Goal: Information Seeking & Learning: Learn about a topic

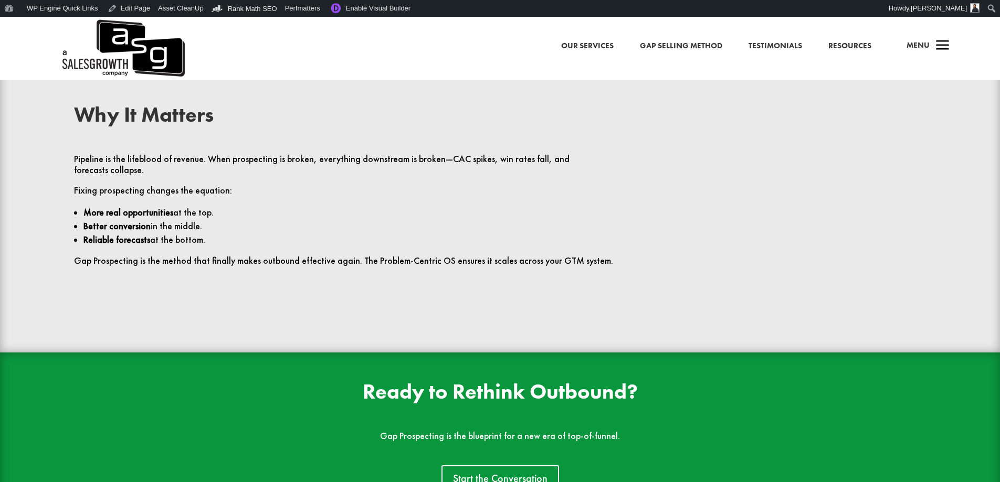
scroll to position [2257, 0]
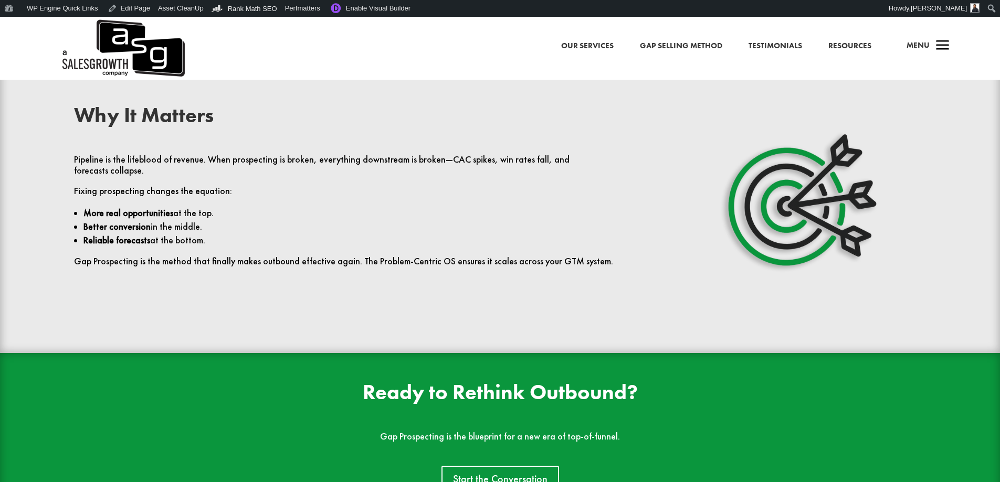
click at [280, 220] on p "Better conversion in the middle." at bounding box center [354, 227] width 543 height 14
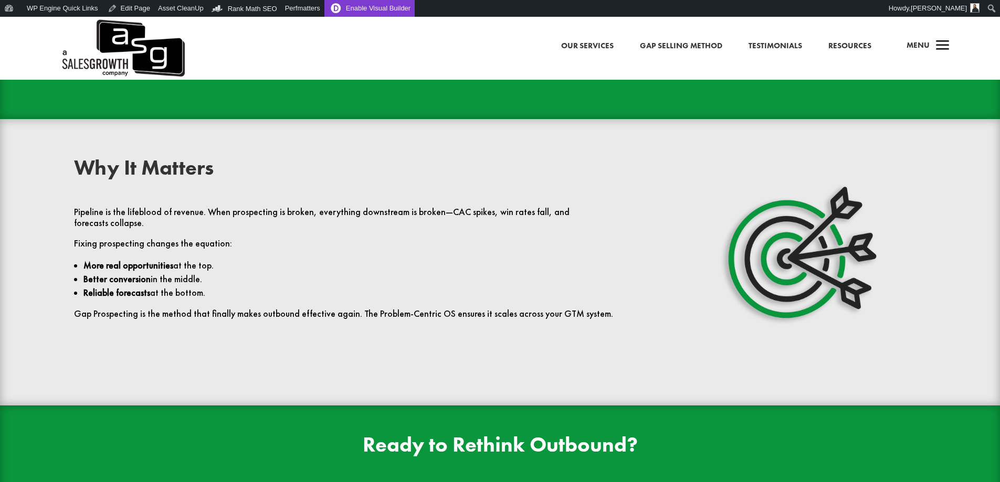
click at [357, 9] on link "Enable Visual Builder" at bounding box center [369, 8] width 90 height 17
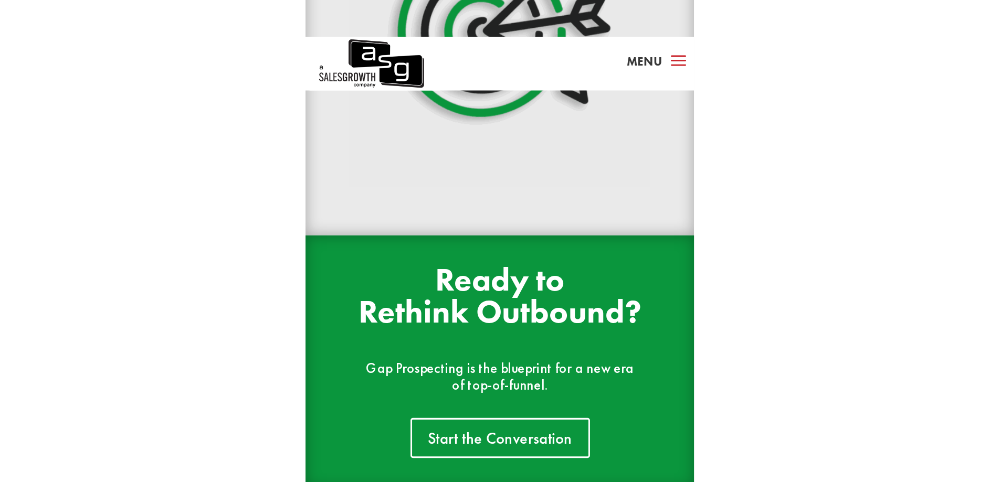
scroll to position [2437, 0]
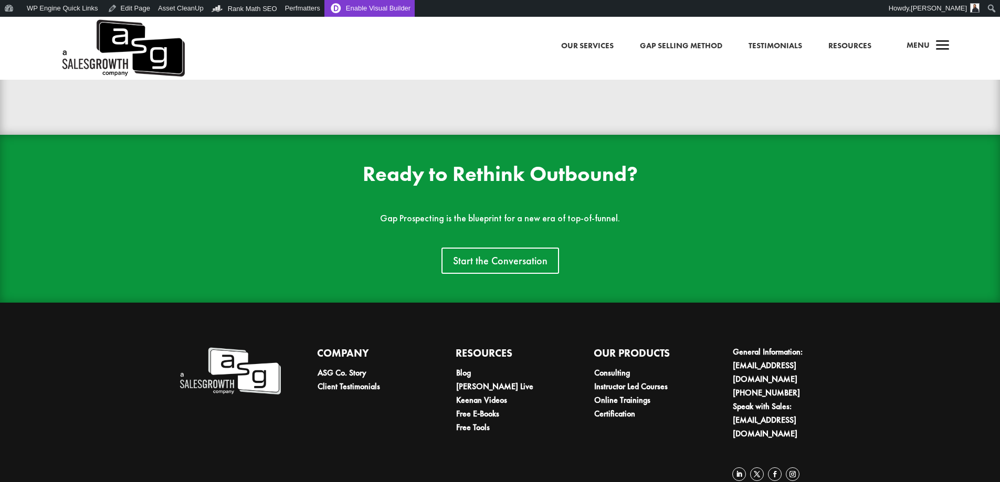
click at [375, 4] on link "Enable Visual Builder" at bounding box center [369, 8] width 90 height 17
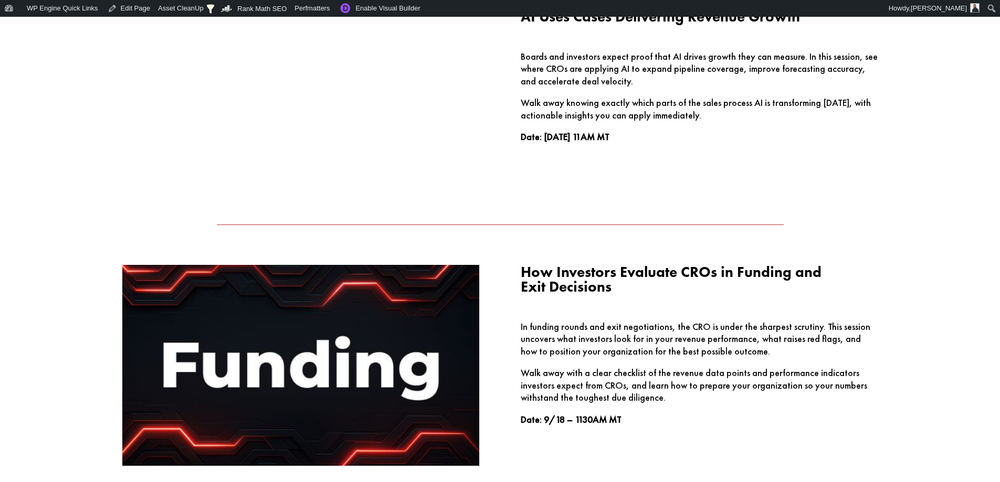
scroll to position [1102, 0]
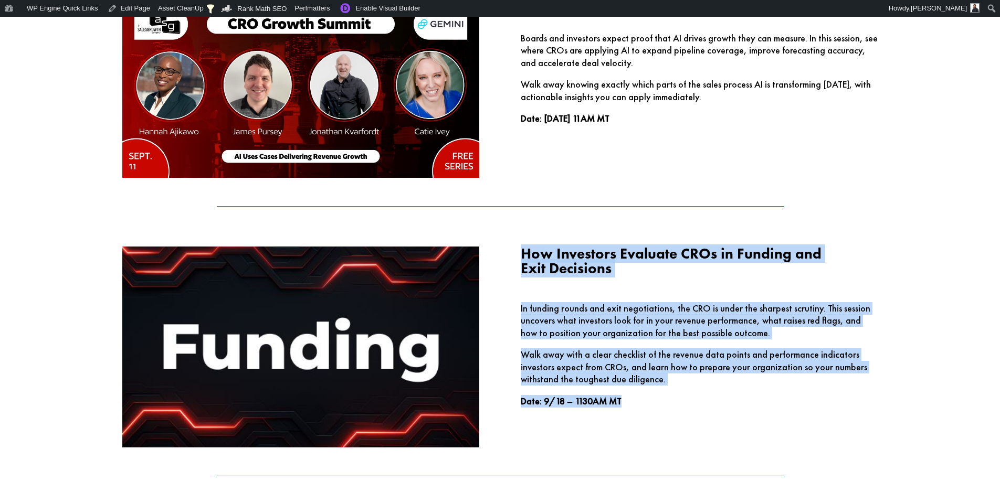
drag, startPoint x: 649, startPoint y: 409, endPoint x: 524, endPoint y: 251, distance: 201.3
click at [524, 251] on div "How Investors Evaluate CROs in Funding and Exit Decisions In funding rounds and…" at bounding box center [500, 347] width 756 height 229
copy div "How Investors Evaluate CROs in Funding and Exit Decisions In funding rounds and…"
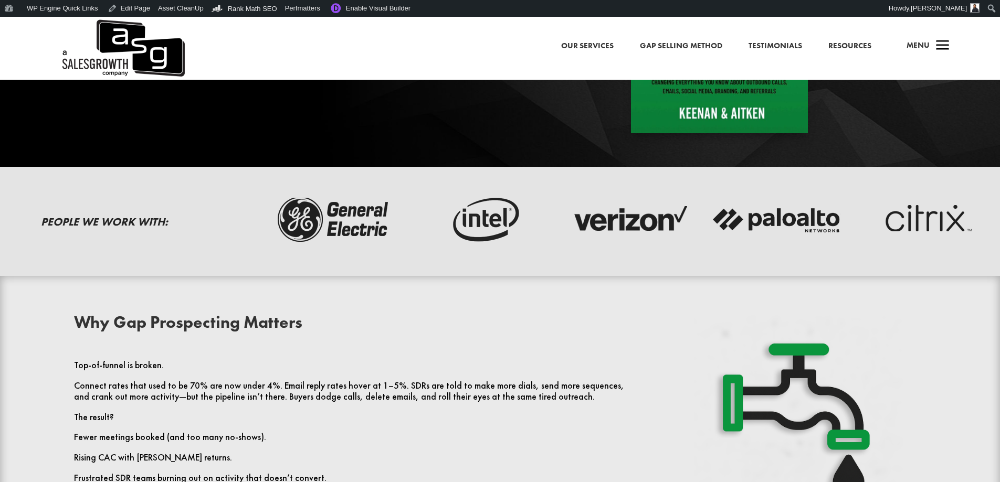
scroll to position [210, 0]
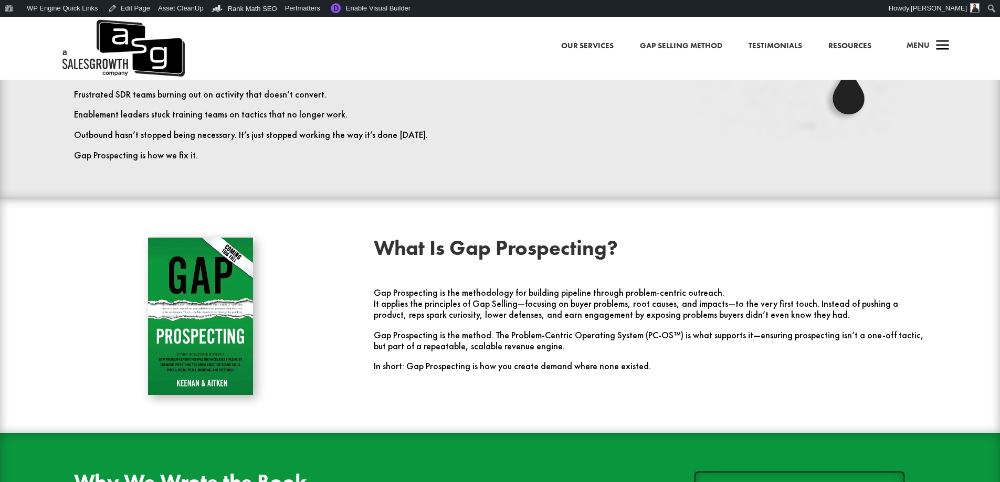
scroll to position [944, 0]
